Goal: Navigation & Orientation: Find specific page/section

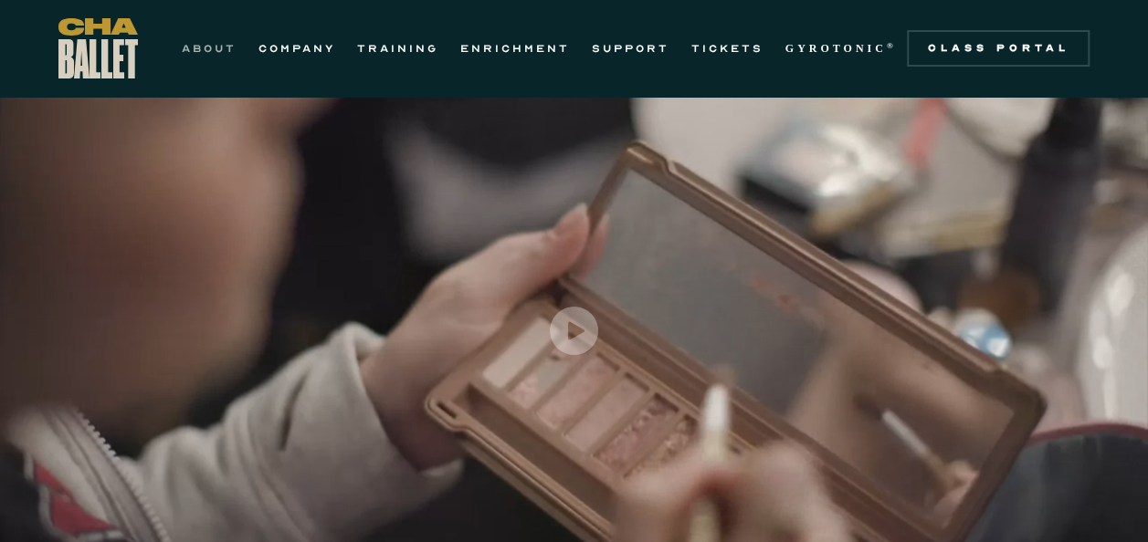
click at [210, 43] on link "ABOUT" at bounding box center [209, 48] width 55 height 22
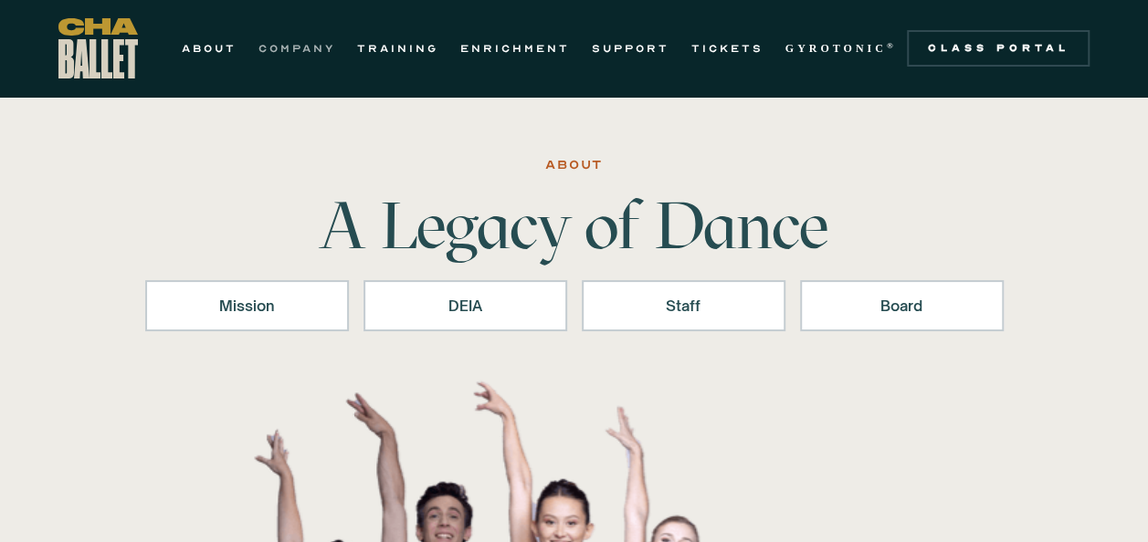
click at [289, 44] on link "COMPANY" at bounding box center [296, 48] width 77 height 22
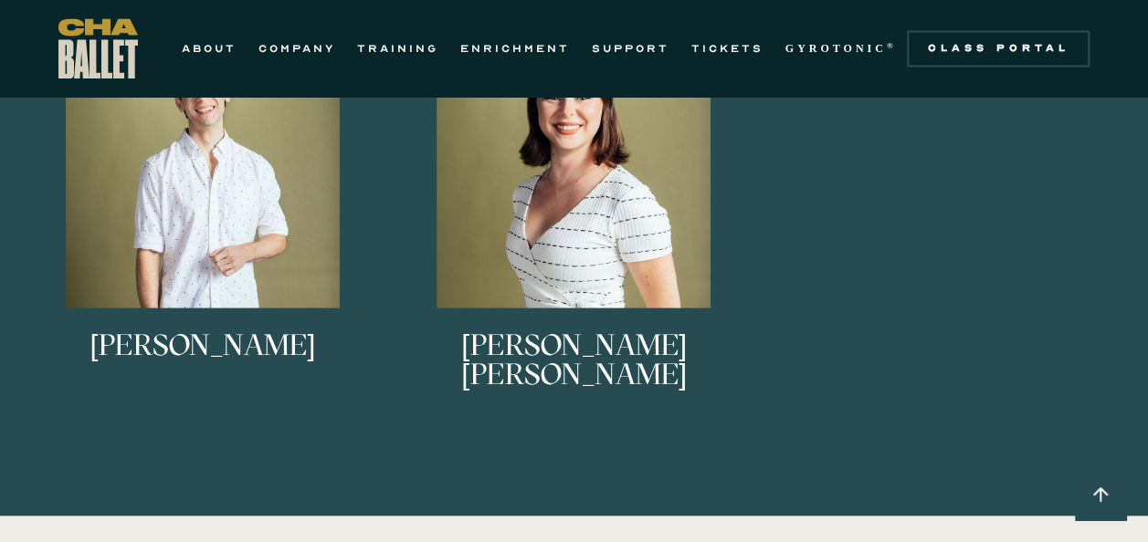
scroll to position [1716, 0]
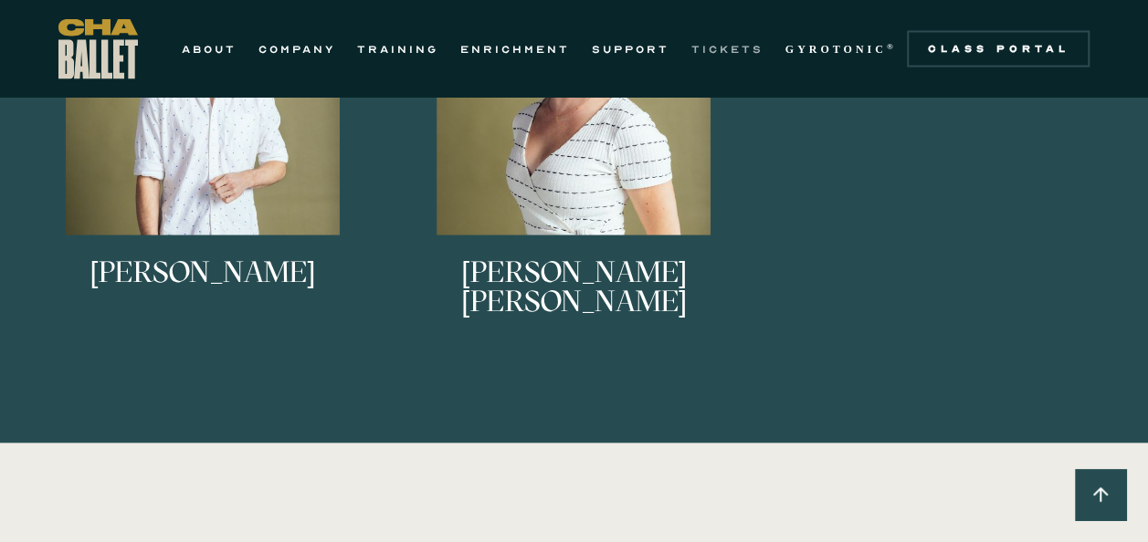
click at [718, 44] on link "TICKETS" at bounding box center [727, 48] width 72 height 22
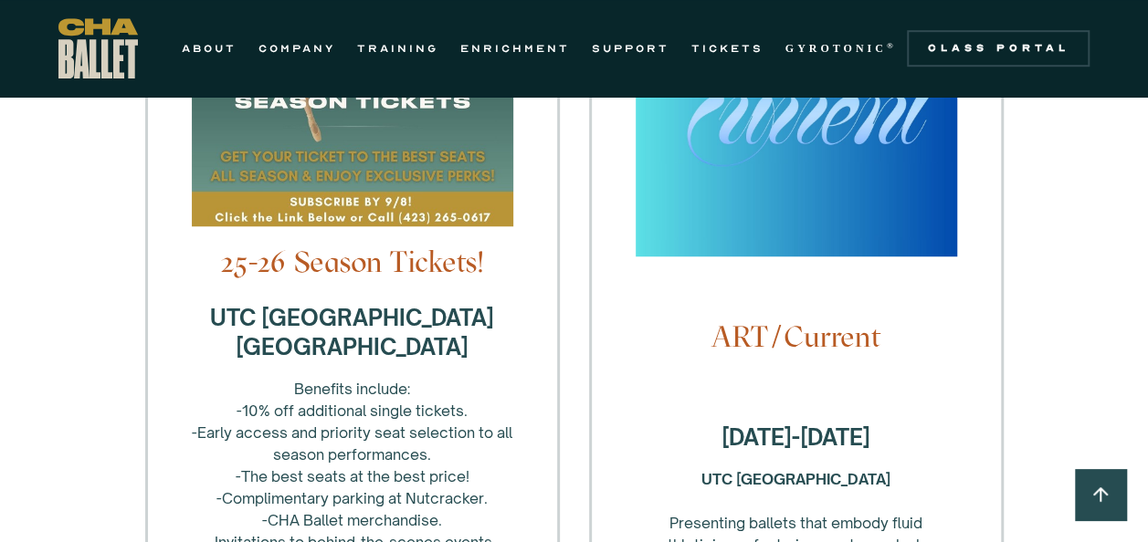
scroll to position [633, 0]
